Goal: Task Accomplishment & Management: Use online tool/utility

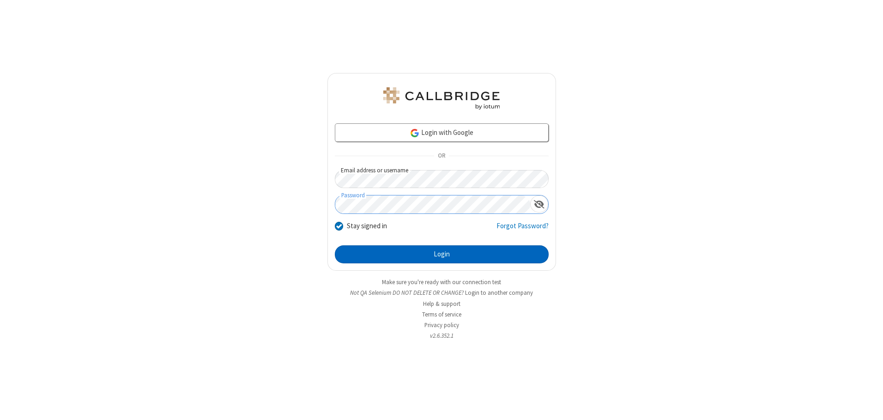
click at [442, 254] on button "Login" at bounding box center [442, 254] width 214 height 18
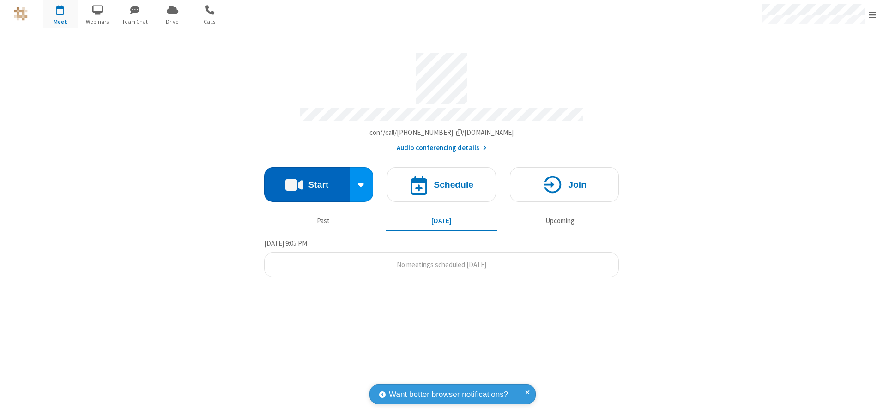
click at [307, 181] on button "Start" at bounding box center [306, 184] width 85 height 35
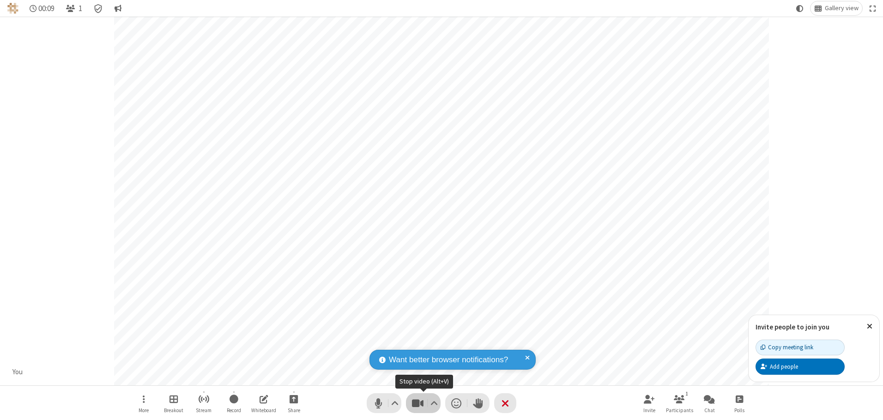
click at [418, 403] on span "Stop video (Alt+V)" at bounding box center [418, 402] width 14 height 13
click at [418, 403] on span "Start video (Alt+V)" at bounding box center [418, 402] width 14 height 13
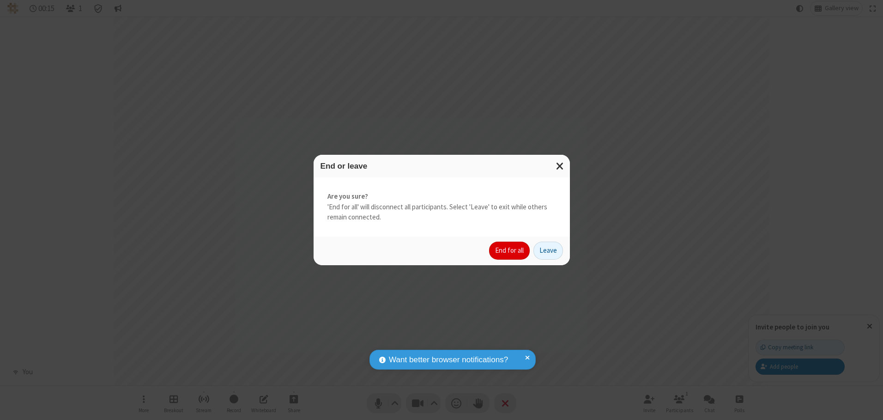
click at [510, 250] on button "End for all" at bounding box center [509, 251] width 41 height 18
